Goal: Book appointment/travel/reservation

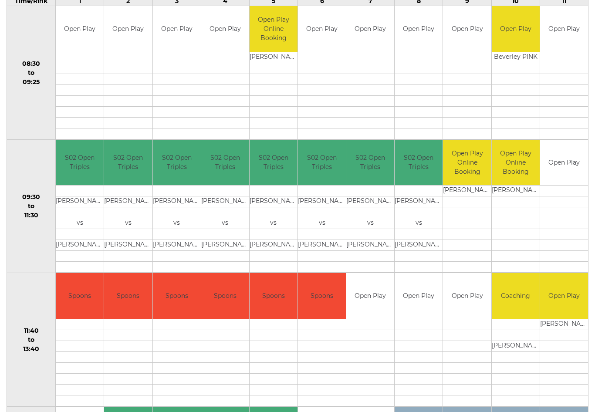
scroll to position [121, 0]
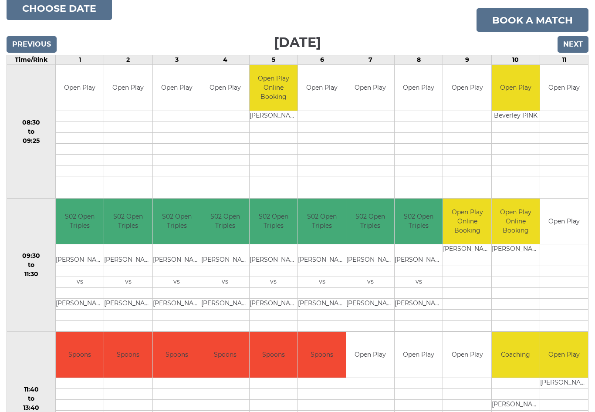
click at [572, 36] on input "Next" at bounding box center [572, 44] width 31 height 17
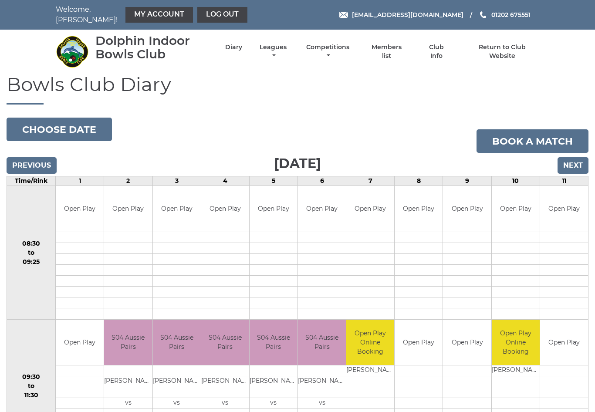
click at [576, 159] on input "Next" at bounding box center [572, 165] width 31 height 17
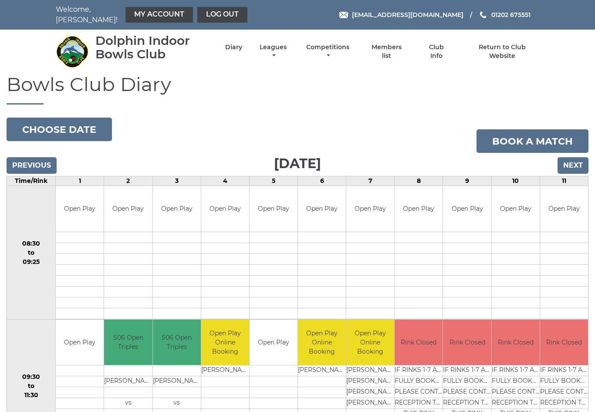
click at [577, 158] on input "Next" at bounding box center [572, 165] width 31 height 17
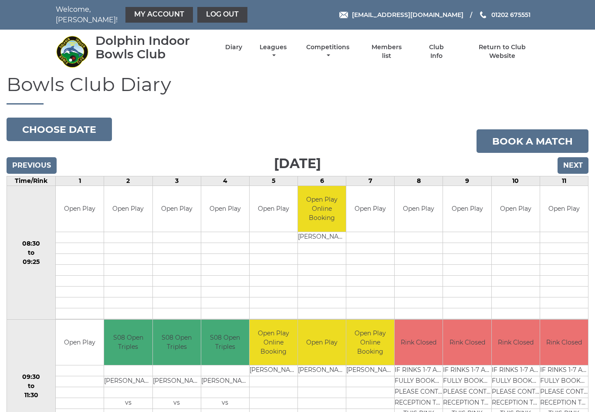
click at [576, 159] on input "Next" at bounding box center [572, 165] width 31 height 17
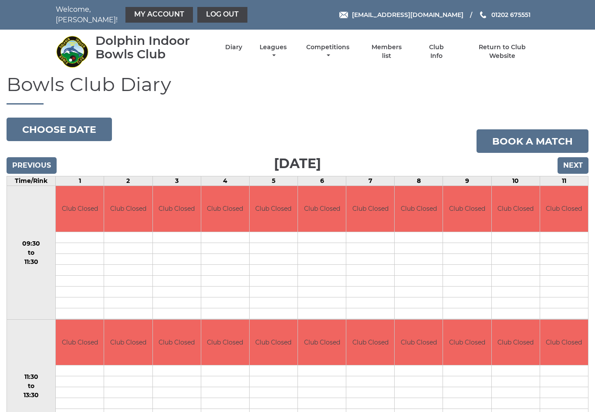
click at [33, 165] on input "Previous" at bounding box center [32, 165] width 50 height 17
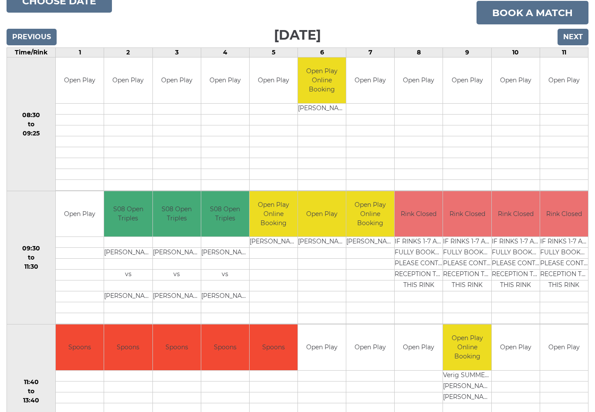
scroll to position [95, 0]
